Goal: Transaction & Acquisition: Book appointment/travel/reservation

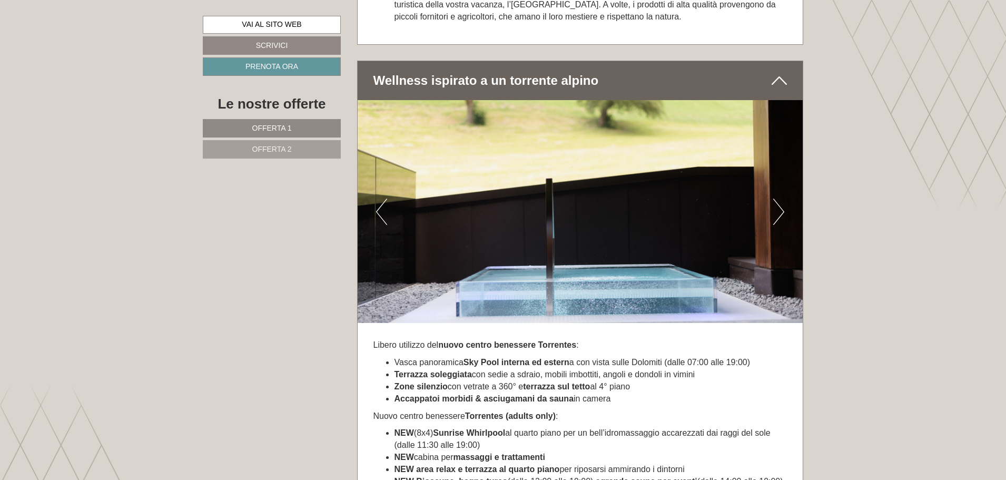
scroll to position [2790, 0]
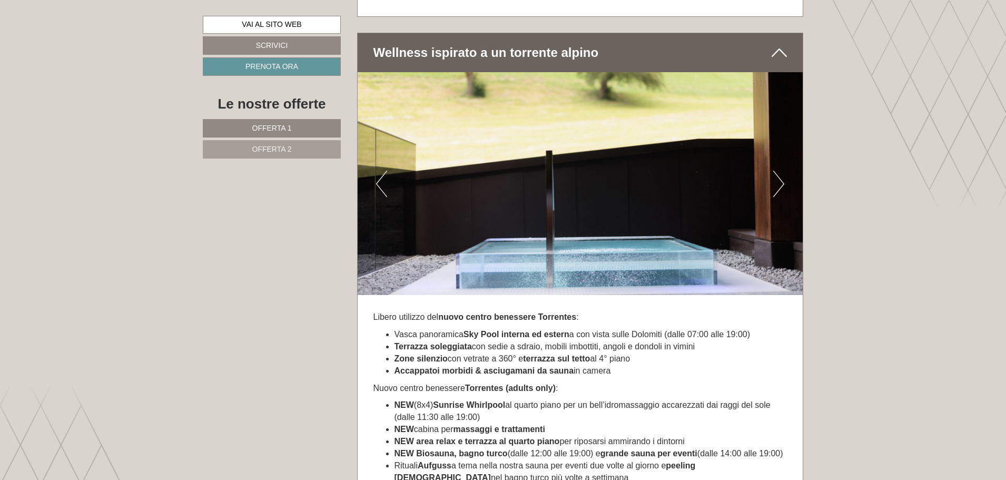
click at [783, 191] on button "Next" at bounding box center [778, 184] width 11 height 26
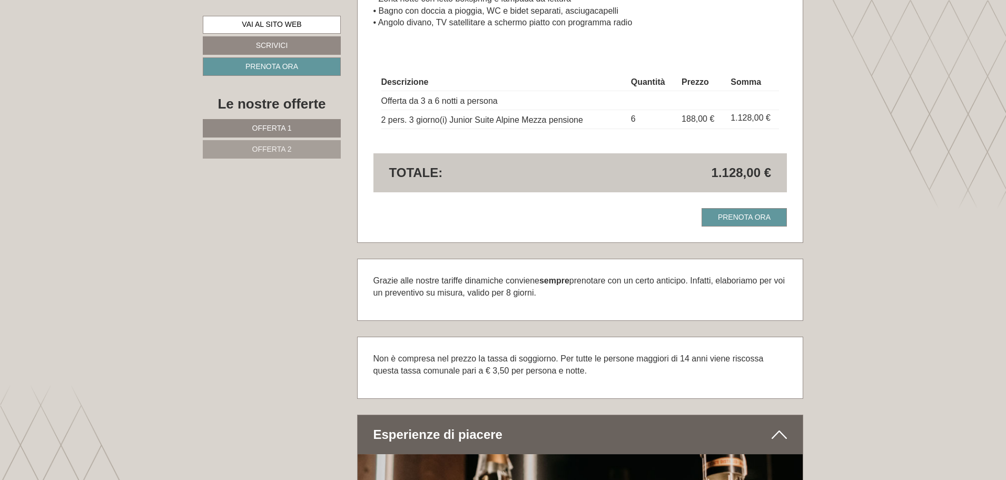
scroll to position [1894, 0]
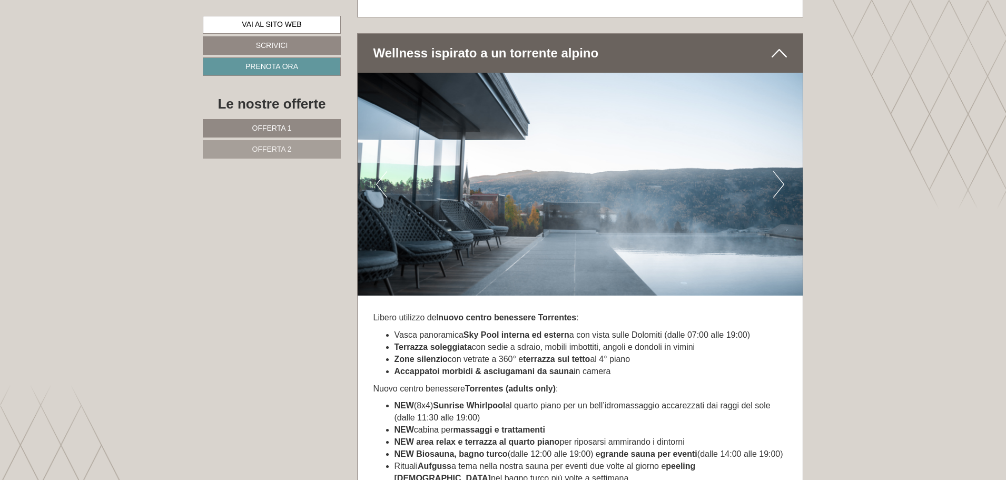
scroll to position [2790, 0]
click at [774, 196] on button "Next" at bounding box center [778, 184] width 11 height 26
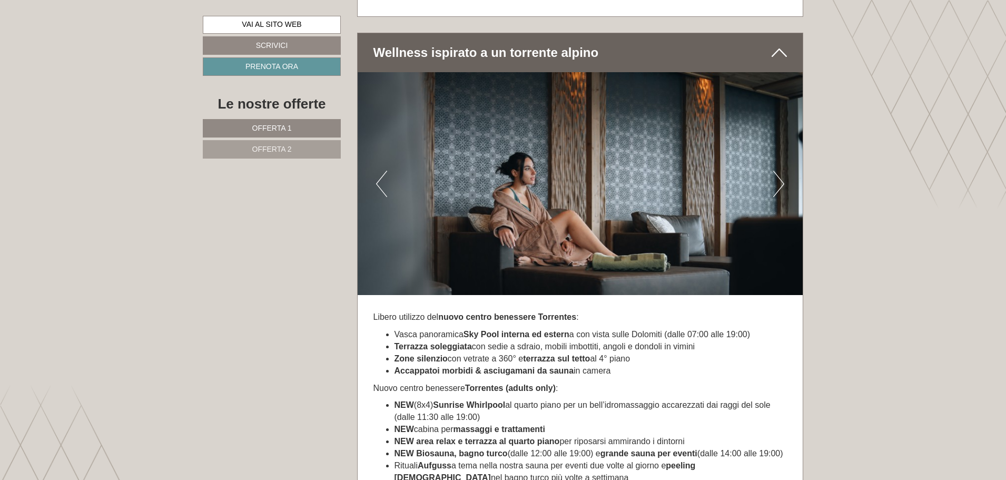
click at [776, 196] on button "Next" at bounding box center [778, 184] width 11 height 26
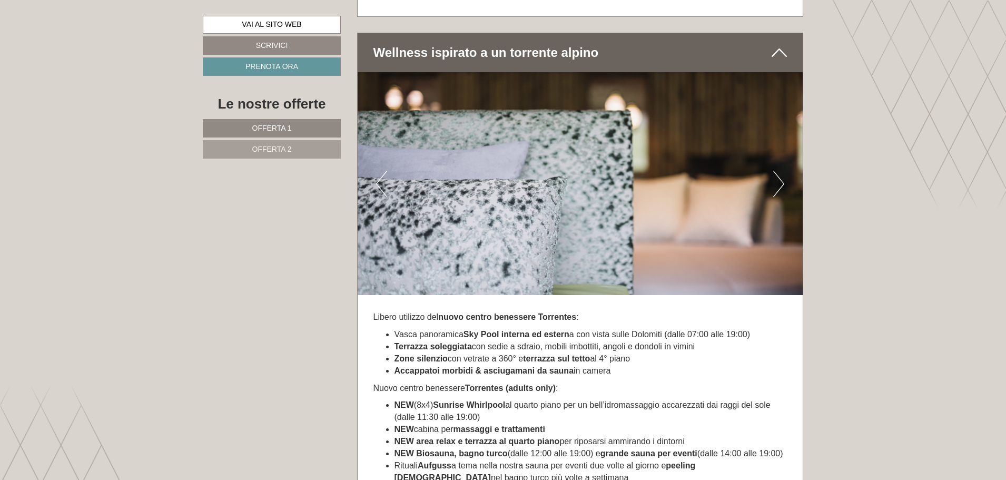
click at [774, 196] on button "Next" at bounding box center [778, 184] width 11 height 26
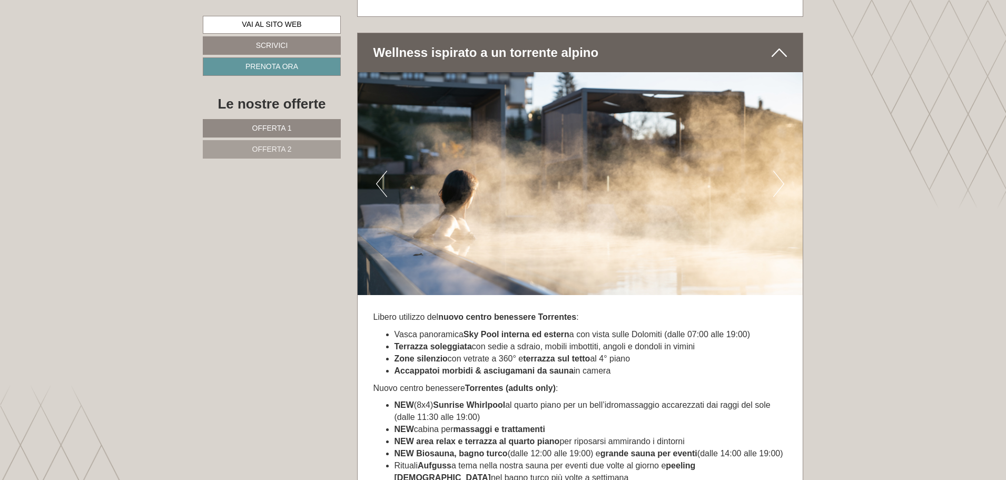
click at [770, 196] on img at bounding box center [581, 183] width 446 height 223
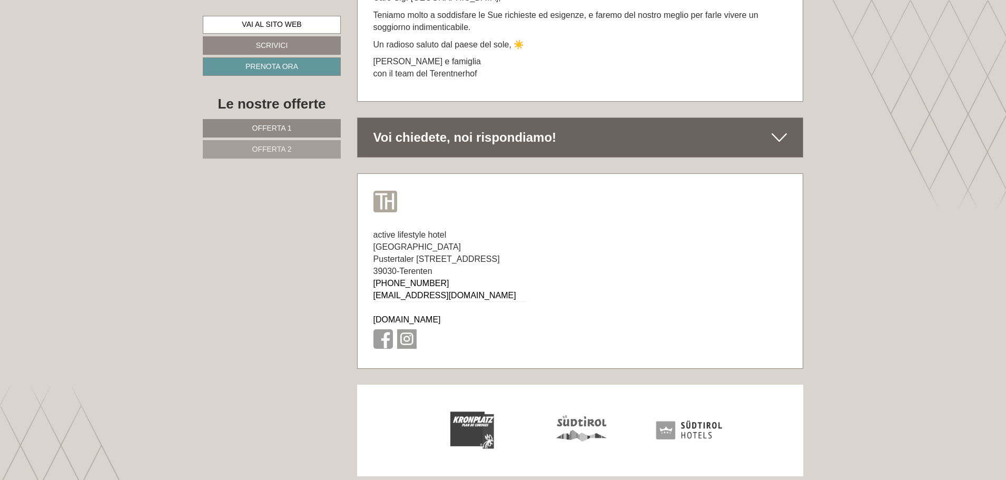
scroll to position [5715, 0]
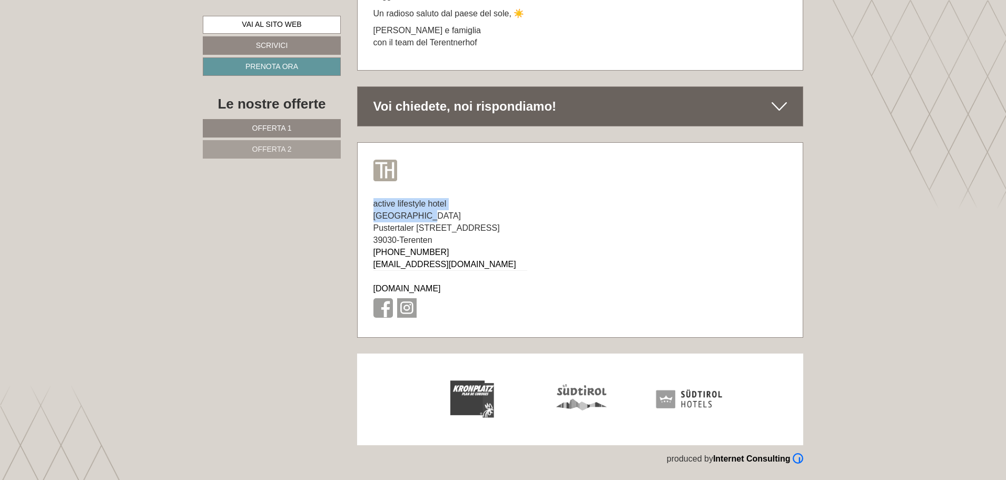
drag, startPoint x: 374, startPoint y: 217, endPoint x: 508, endPoint y: 214, distance: 134.4
click at [508, 214] on div "active lifestyle hotel Terentnerhof Pustertaler Sonnenstraße 7 39030 - Terenten…" at bounding box center [450, 259] width 185 height 155
copy span "active lifestyle hotel [GEOGRAPHIC_DATA]"
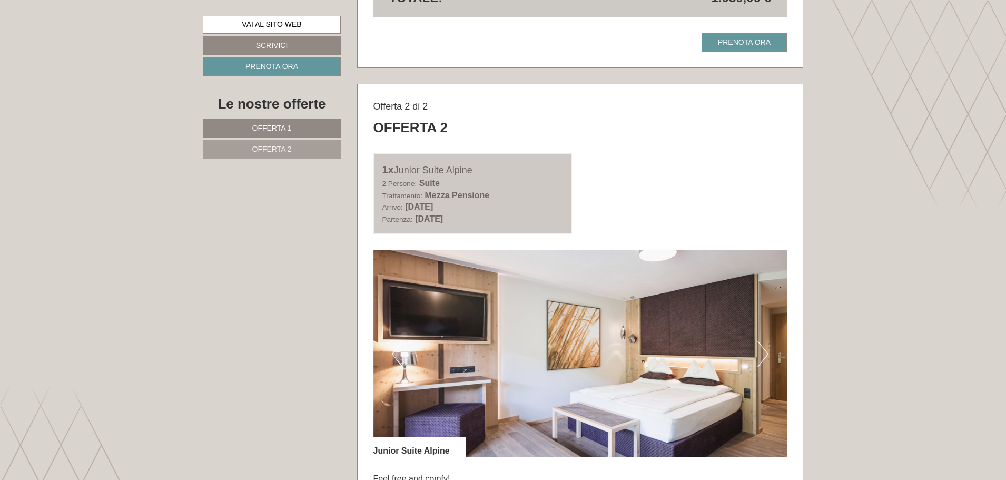
scroll to position [1370, 0]
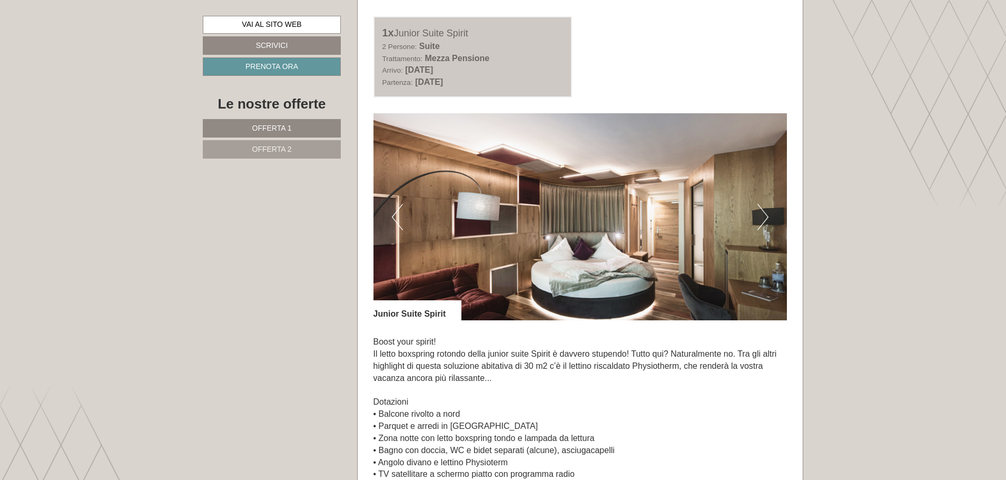
scroll to position [683, 0]
